Goal: Task Accomplishment & Management: Manage account settings

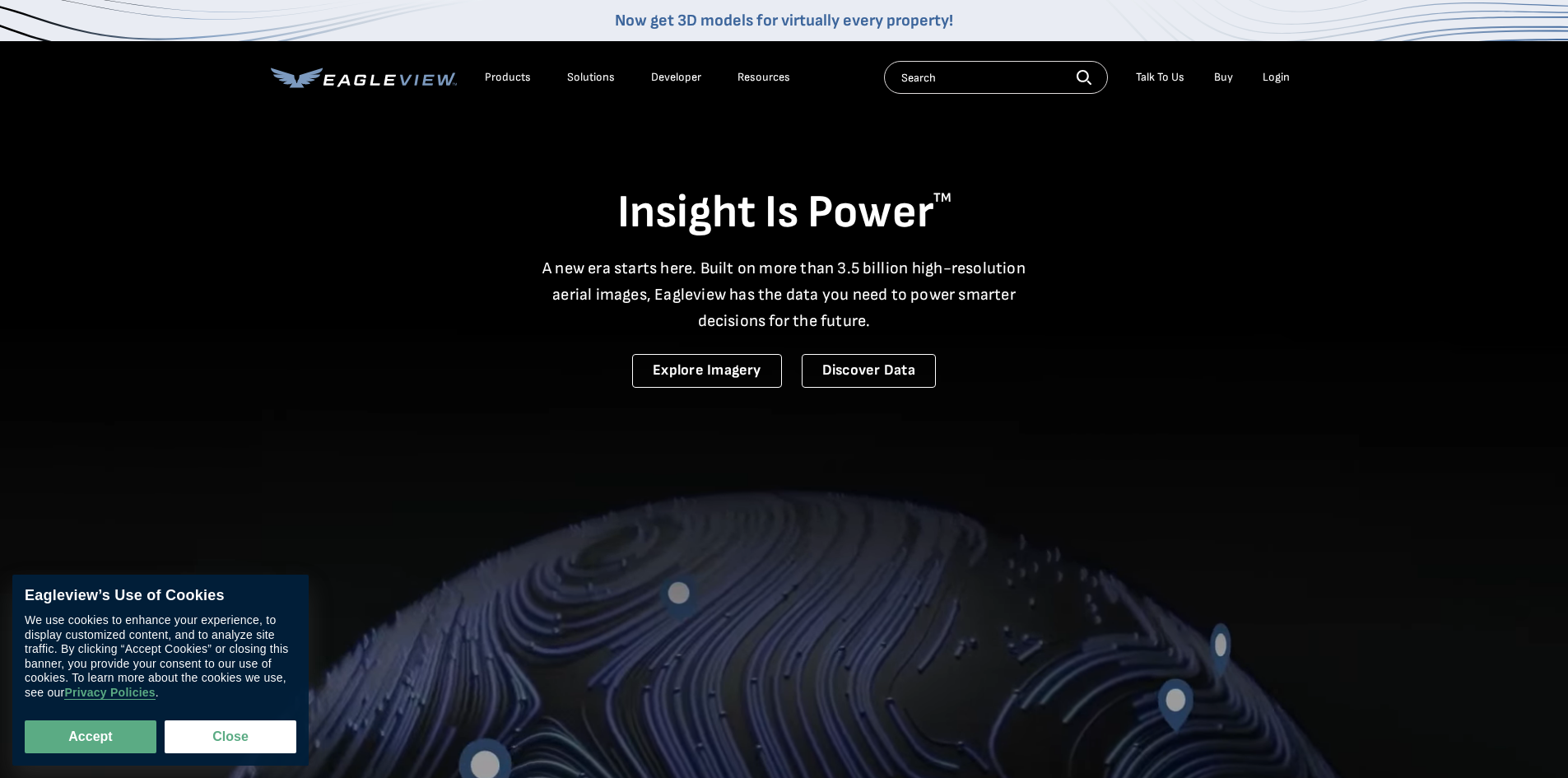
click at [1273, 79] on div "Login" at bounding box center [1275, 78] width 27 height 15
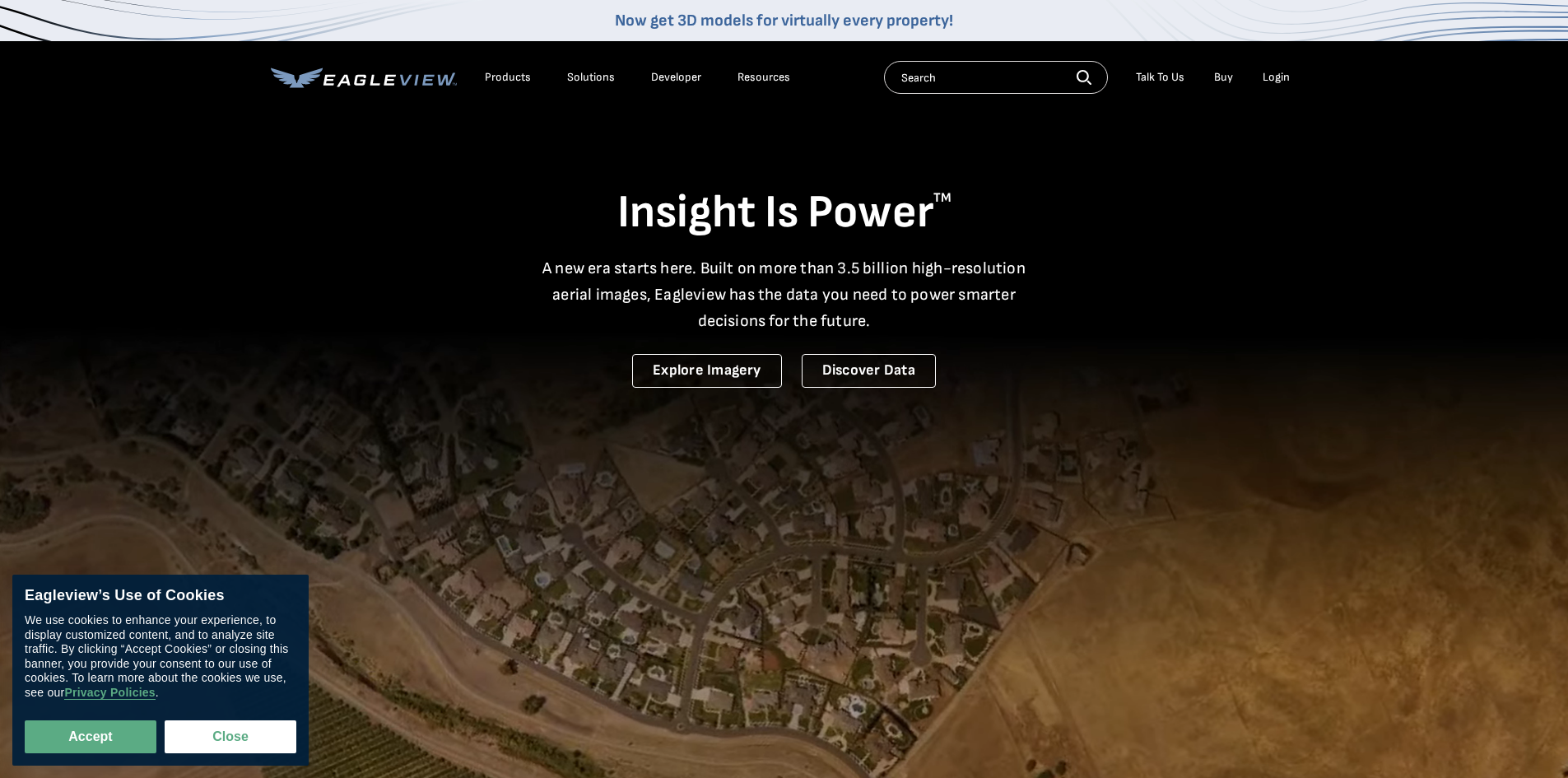
click at [1274, 79] on div "Login" at bounding box center [1275, 78] width 27 height 15
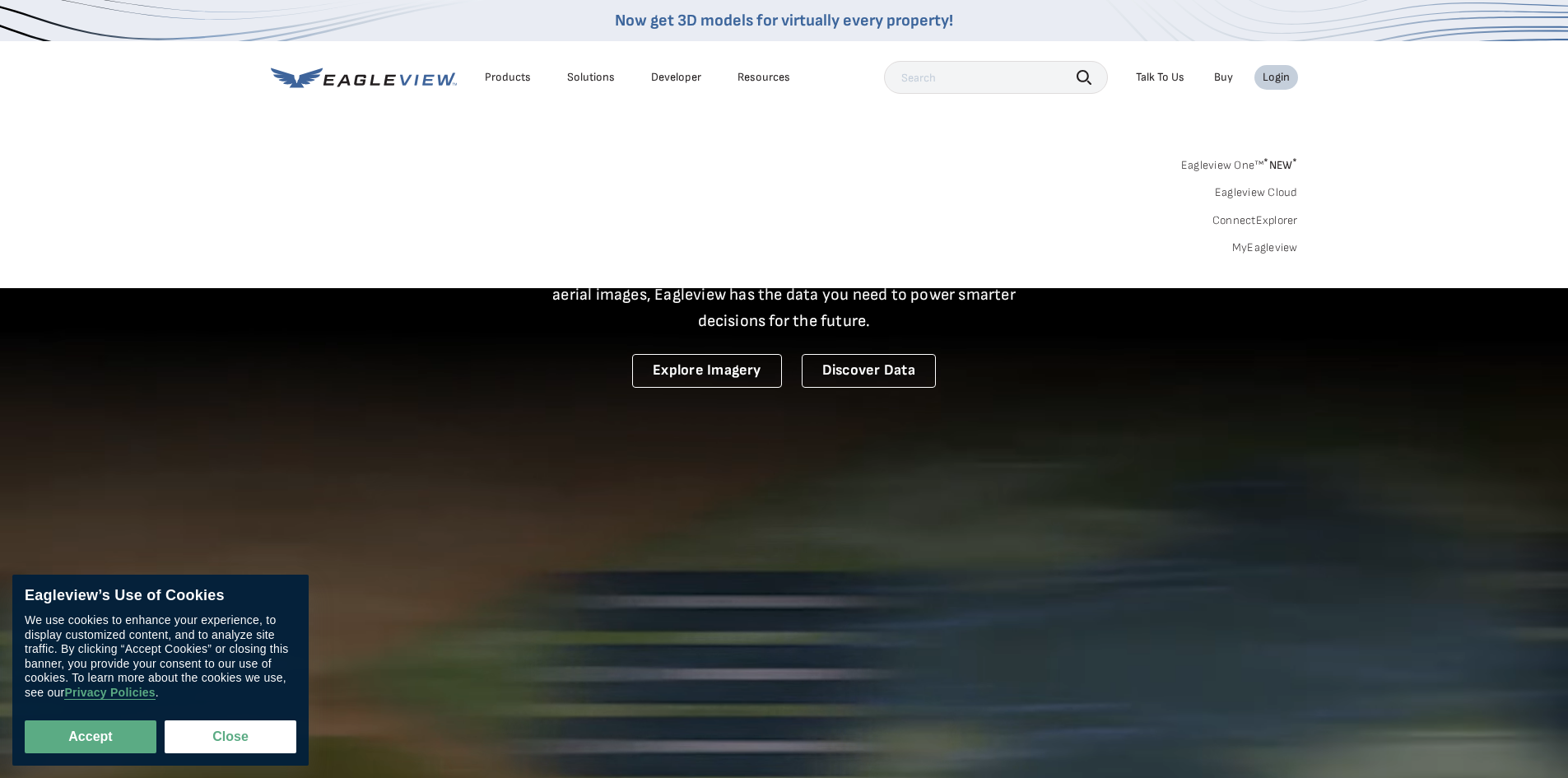
click at [1249, 250] on link "MyEagleview" at bounding box center [1265, 248] width 65 height 15
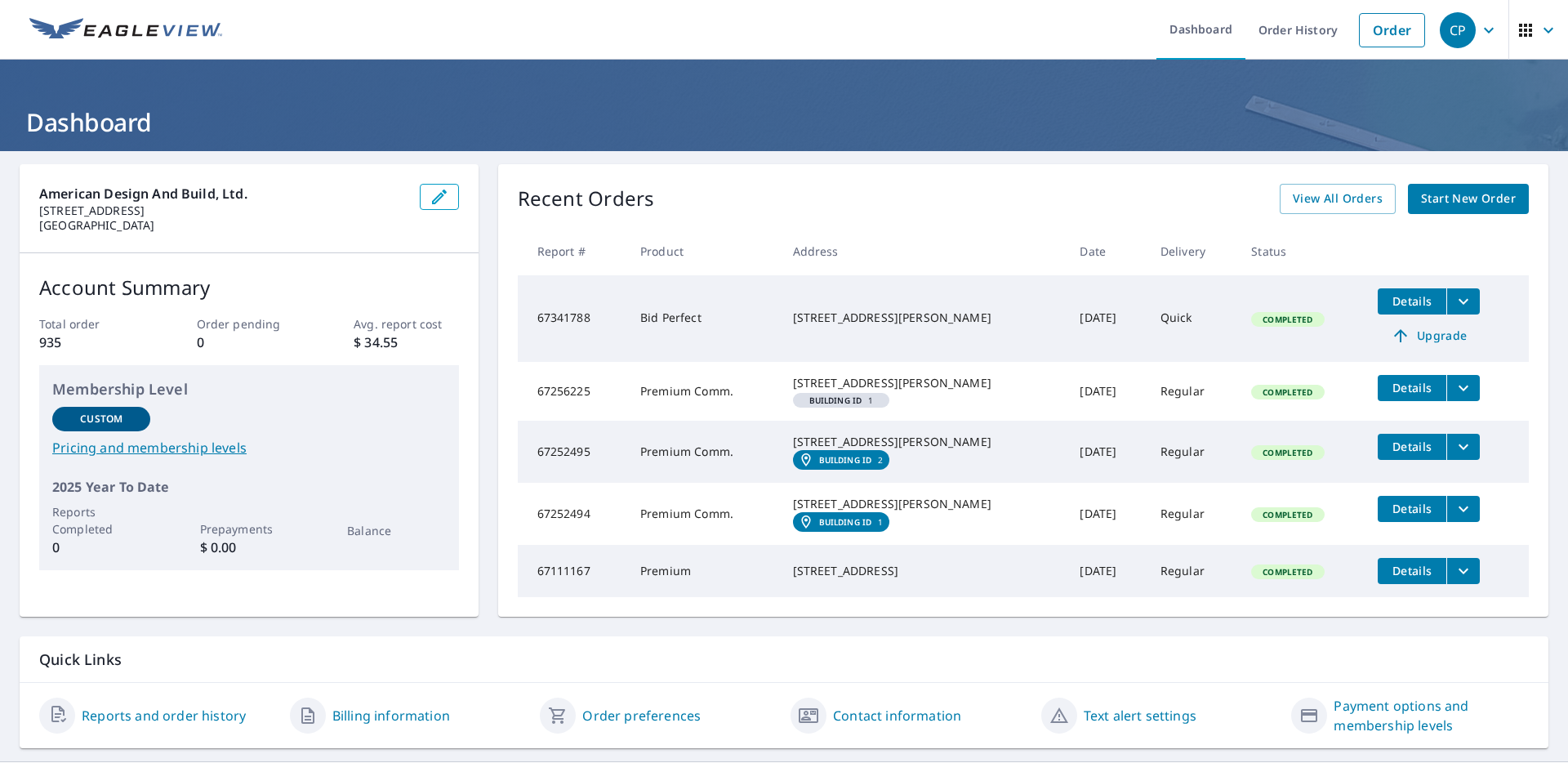
click at [1407, 296] on span "Details" at bounding box center [1411, 301] width 49 height 16
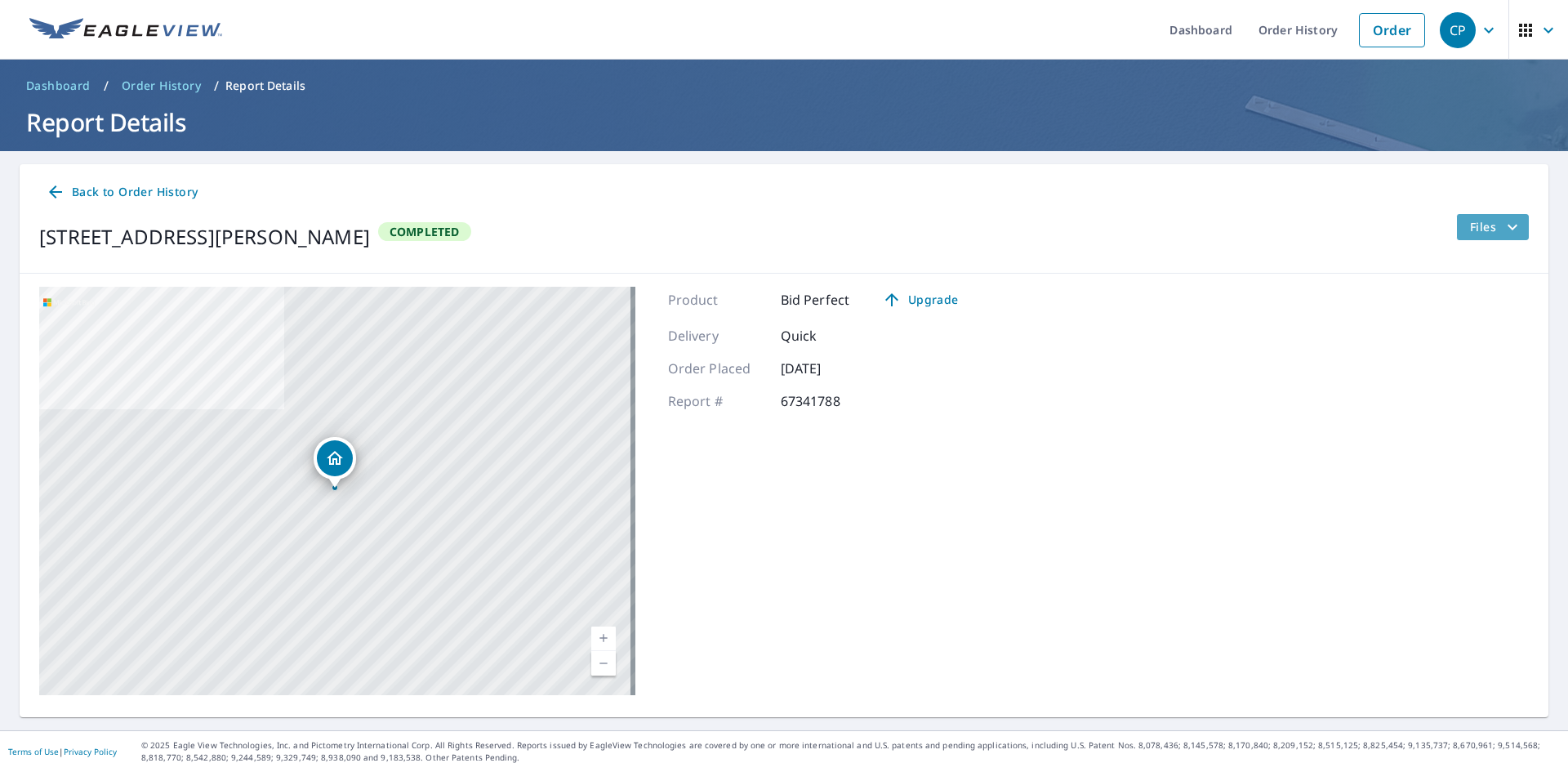
click at [1484, 229] on span "Files" at bounding box center [1496, 226] width 52 height 19
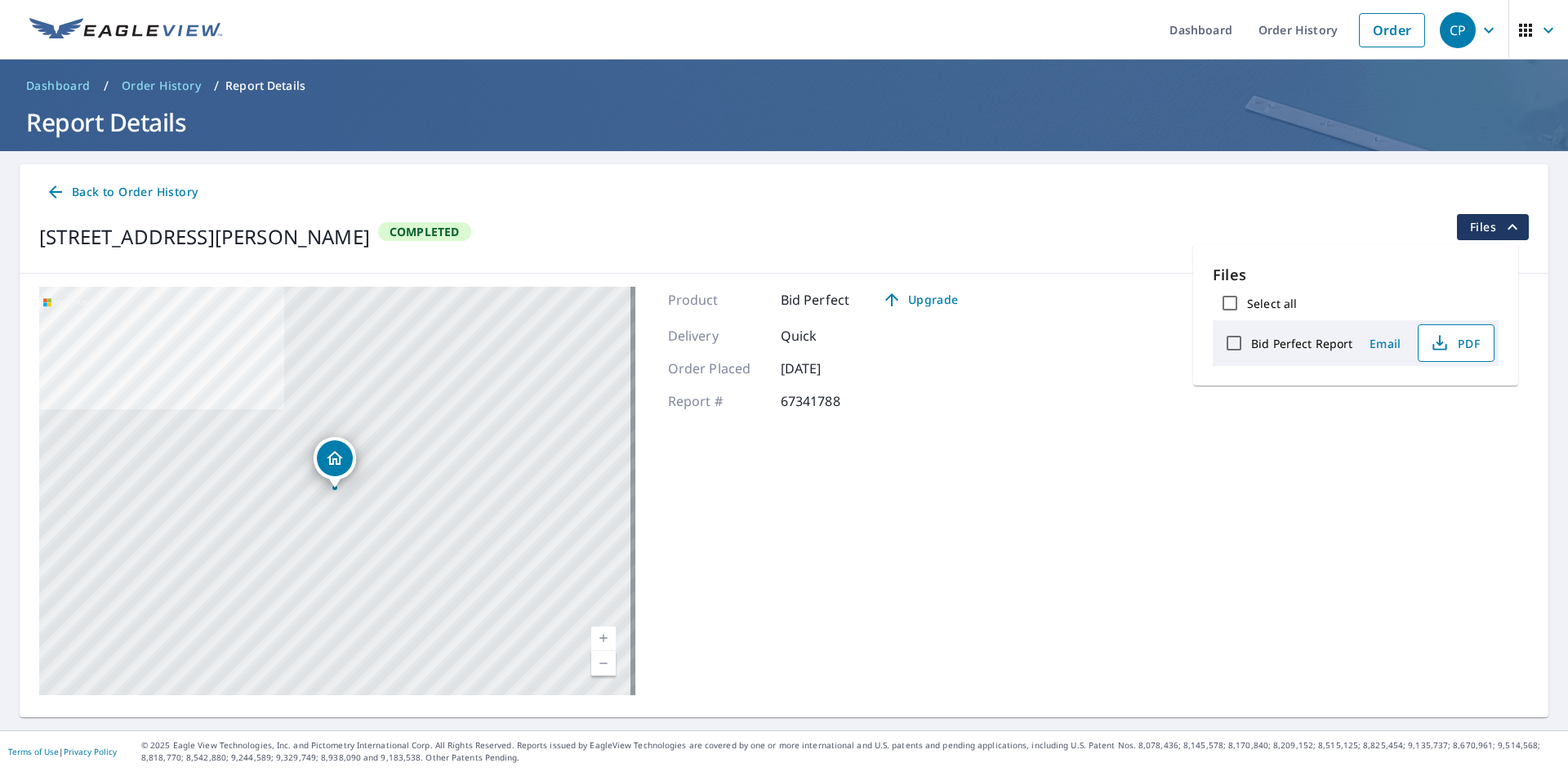
click at [1448, 344] on span "PDF" at bounding box center [1454, 342] width 52 height 19
click at [1247, 37] on link "Order History" at bounding box center [1298, 30] width 106 height 59
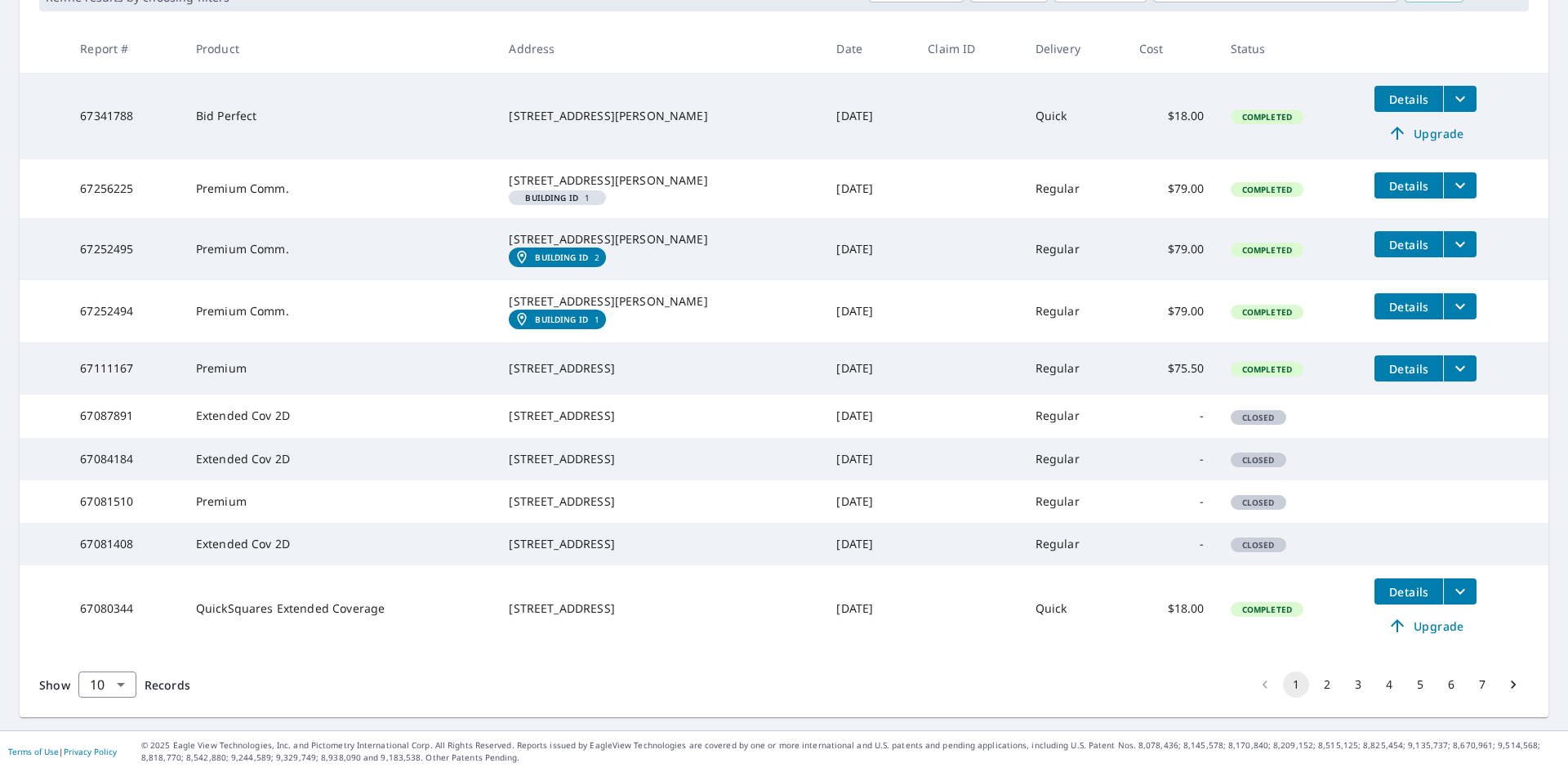
scroll to position [408, 0]
drag, startPoint x: 117, startPoint y: 690, endPoint x: 113, endPoint y: 709, distance: 19.4
click at [116, 692] on body "CP CP Dashboard Order History Order CP Dashboard / Order History Order History …" at bounding box center [784, 386] width 1568 height 772
click at [101, 682] on li "25" at bounding box center [107, 679] width 58 height 30
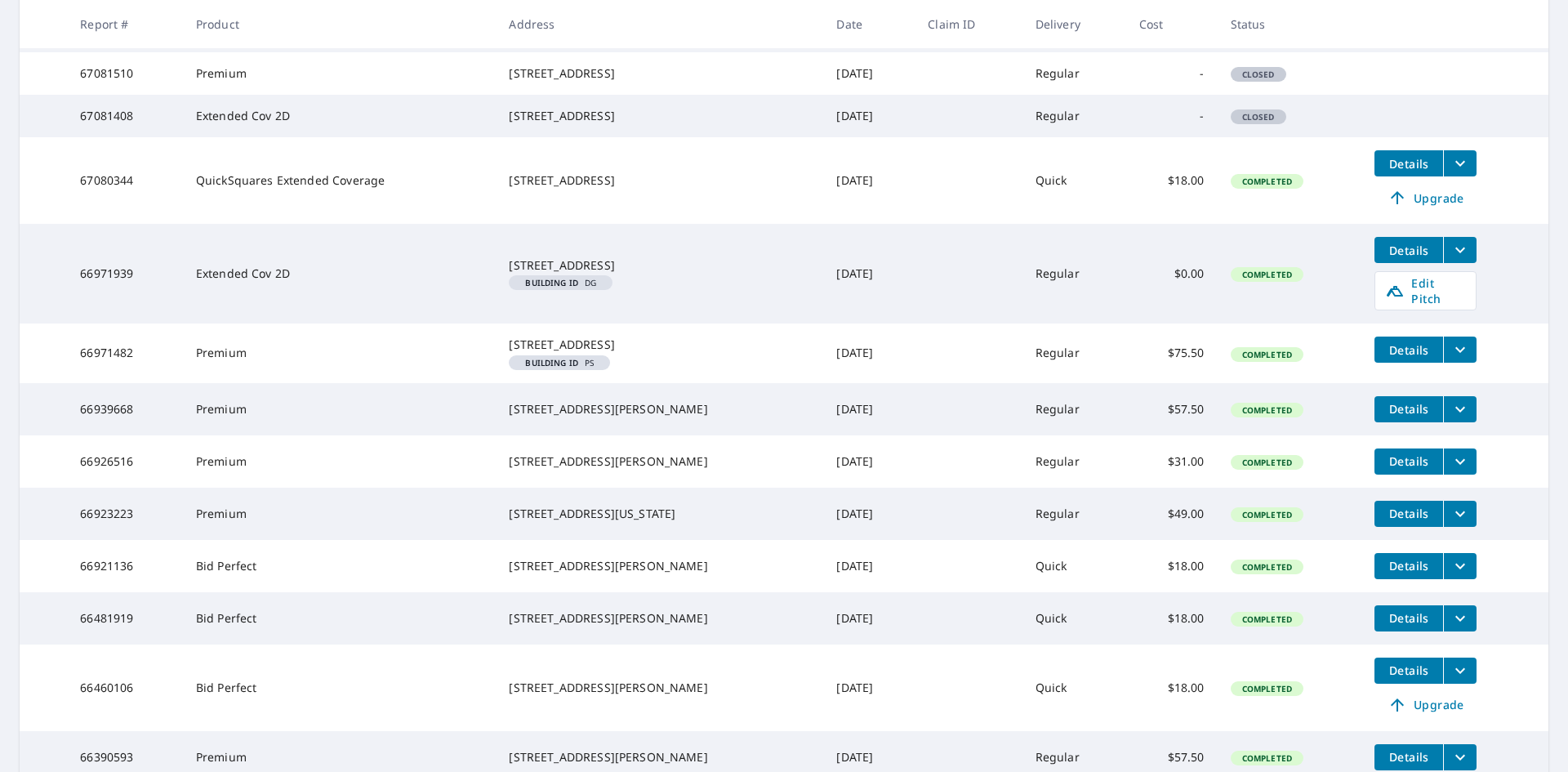
scroll to position [746, 0]
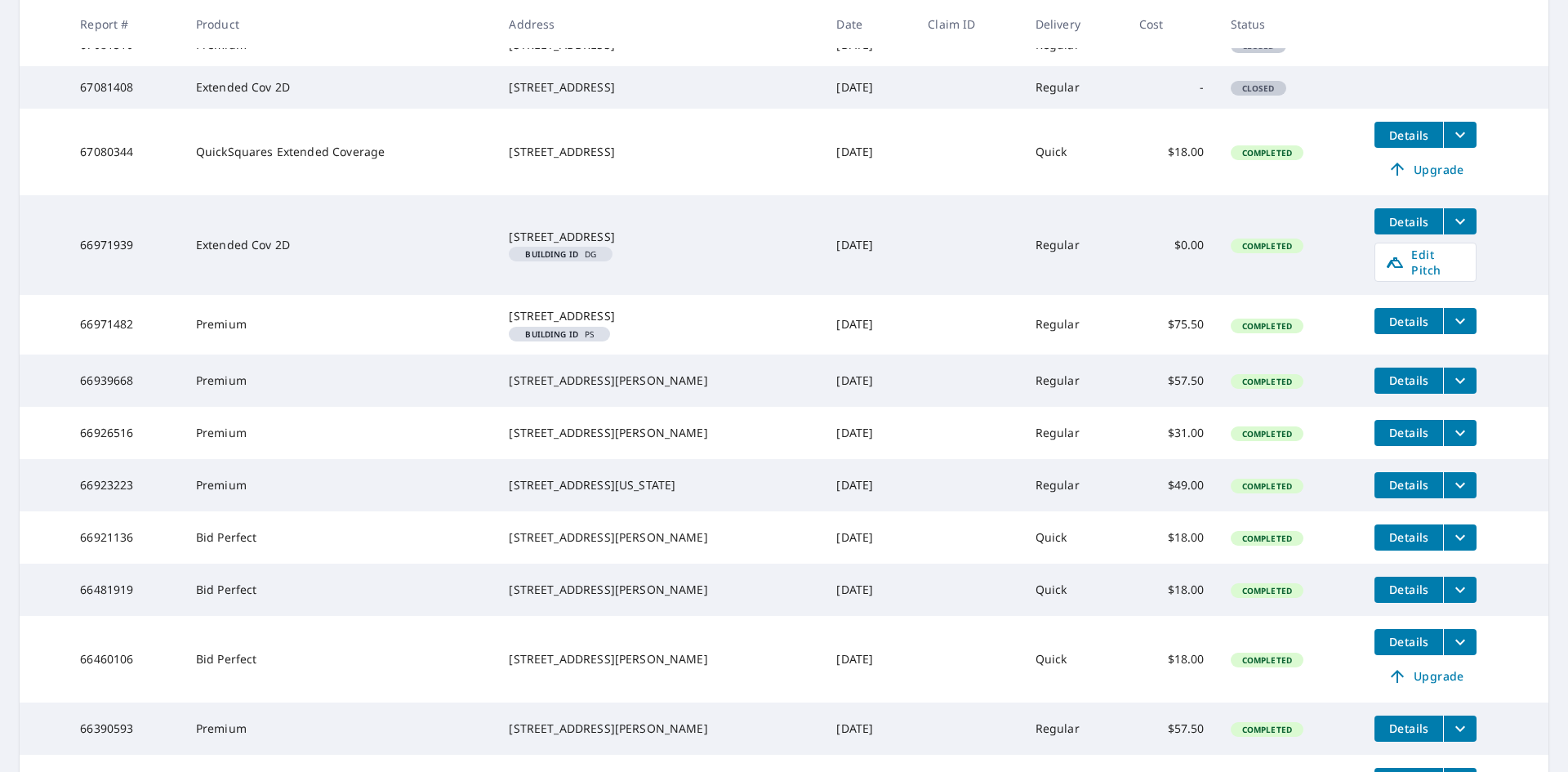
drag, startPoint x: 495, startPoint y: 678, endPoint x: 598, endPoint y: 694, distance: 104.2
click at [598, 563] on td "630 Yarmouth Rd Towson, MD 21286" at bounding box center [659, 537] width 328 height 52
copy div "630 Yarmouth Rd Towson, MD 21286"
drag, startPoint x: 495, startPoint y: 617, endPoint x: 657, endPoint y: 637, distance: 163.2
click at [657, 511] on td "207 Maple Ave Washington Grove, MD 20880" at bounding box center [659, 485] width 328 height 52
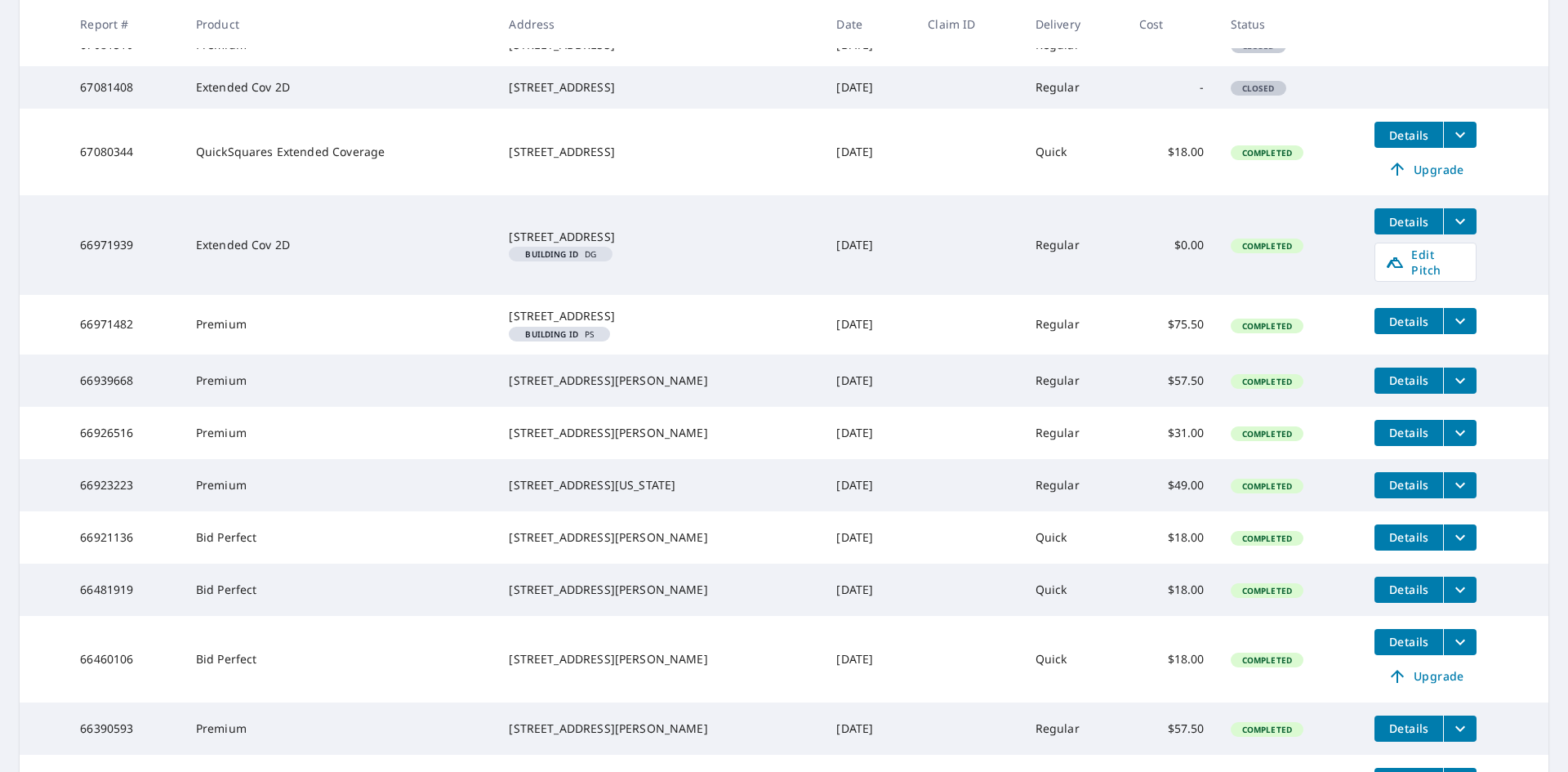
copy div "207 Maple Ave Washington Grove, MD 20880"
click at [628, 389] on div "214 Morris Ave Lutherville Timonium, MD 21093" at bounding box center [659, 380] width 302 height 17
drag, startPoint x: 627, startPoint y: 435, endPoint x: 487, endPoint y: 427, distance: 140.2
click at [495, 354] on td "6 Guyenne Rd Wilmington, DE 19807 Building ID PS" at bounding box center [659, 324] width 328 height 58
copy div "6 Guyenne Rd Wilmington, DE 19807"
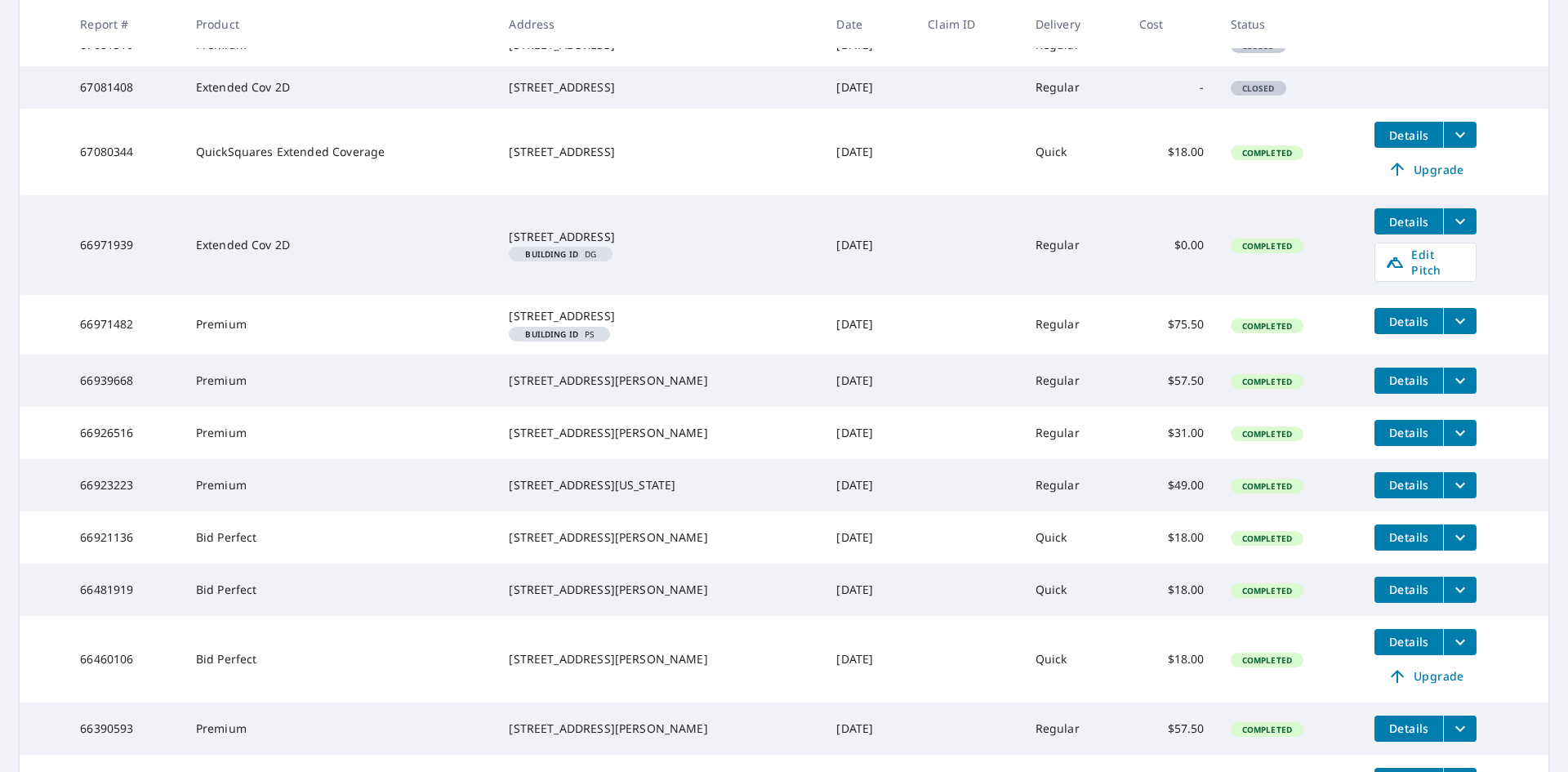
drag, startPoint x: 496, startPoint y: 263, endPoint x: 618, endPoint y: 279, distance: 123.0
click at [618, 195] on td "5851 Haven Ct Rock Hall, MD 21661" at bounding box center [659, 151] width 328 height 86
copy div "5851 Haven Ct Rock Hall, MD 21661"
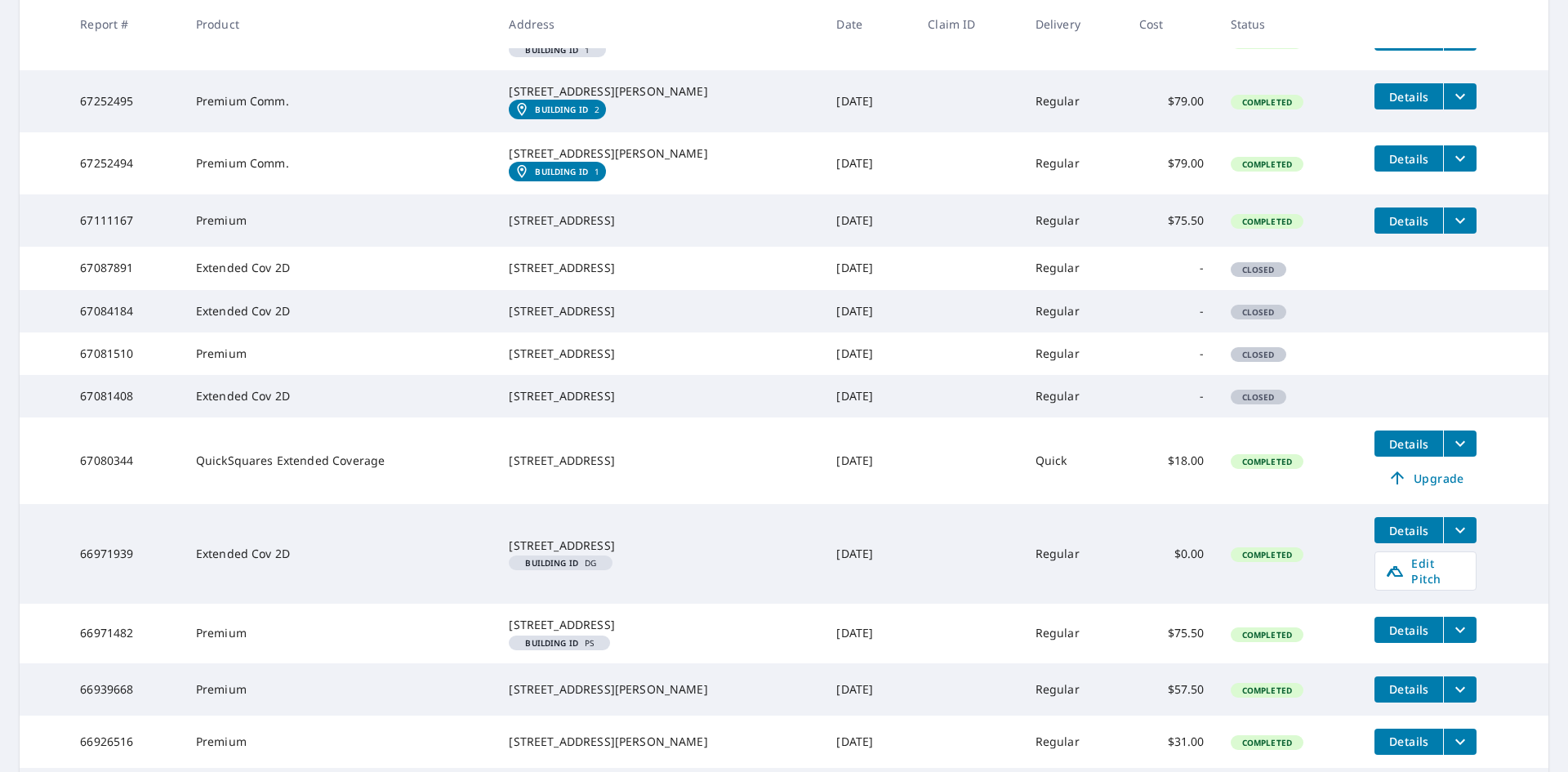
scroll to position [419, 0]
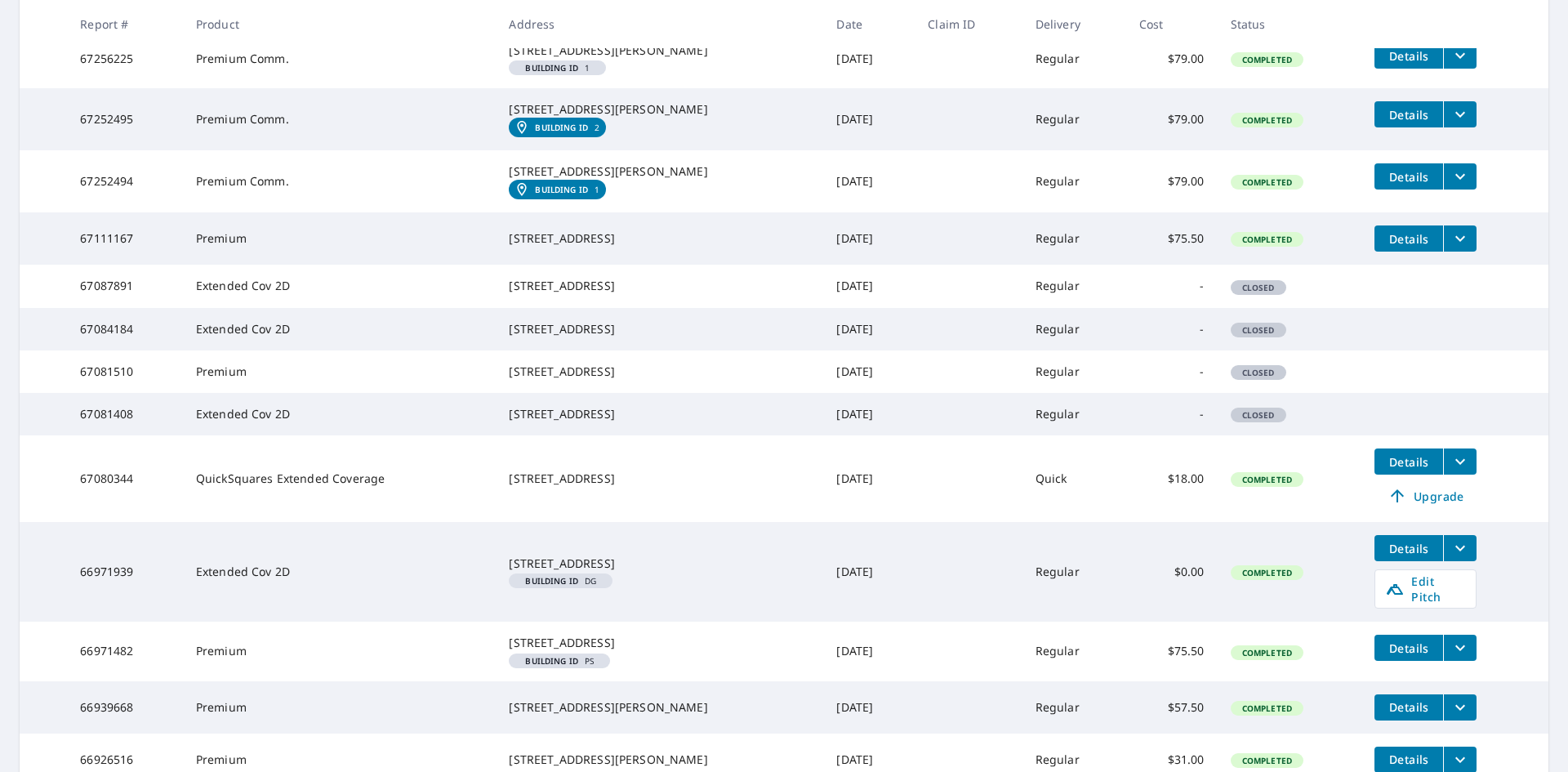
drag, startPoint x: 491, startPoint y: 279, endPoint x: 623, endPoint y: 302, distance: 134.0
click at [623, 264] on td "3510 Raymoor Rd Kensington, MD 20895" at bounding box center [659, 238] width 328 height 52
copy div "3510 Raymoor Rd Kensington, MD 20895"
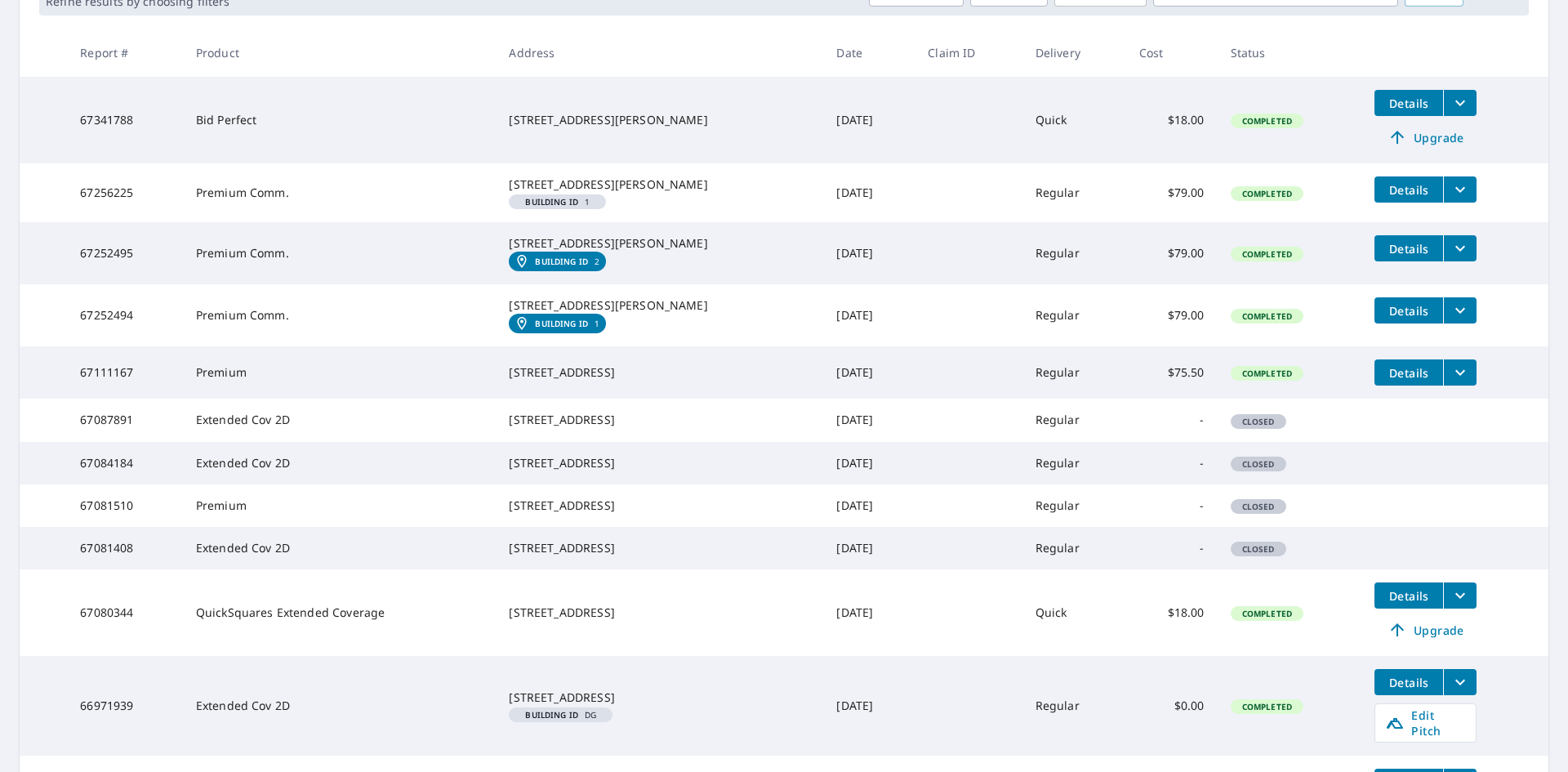
scroll to position [255, 0]
